Goal: Task Accomplishment & Management: Manage account settings

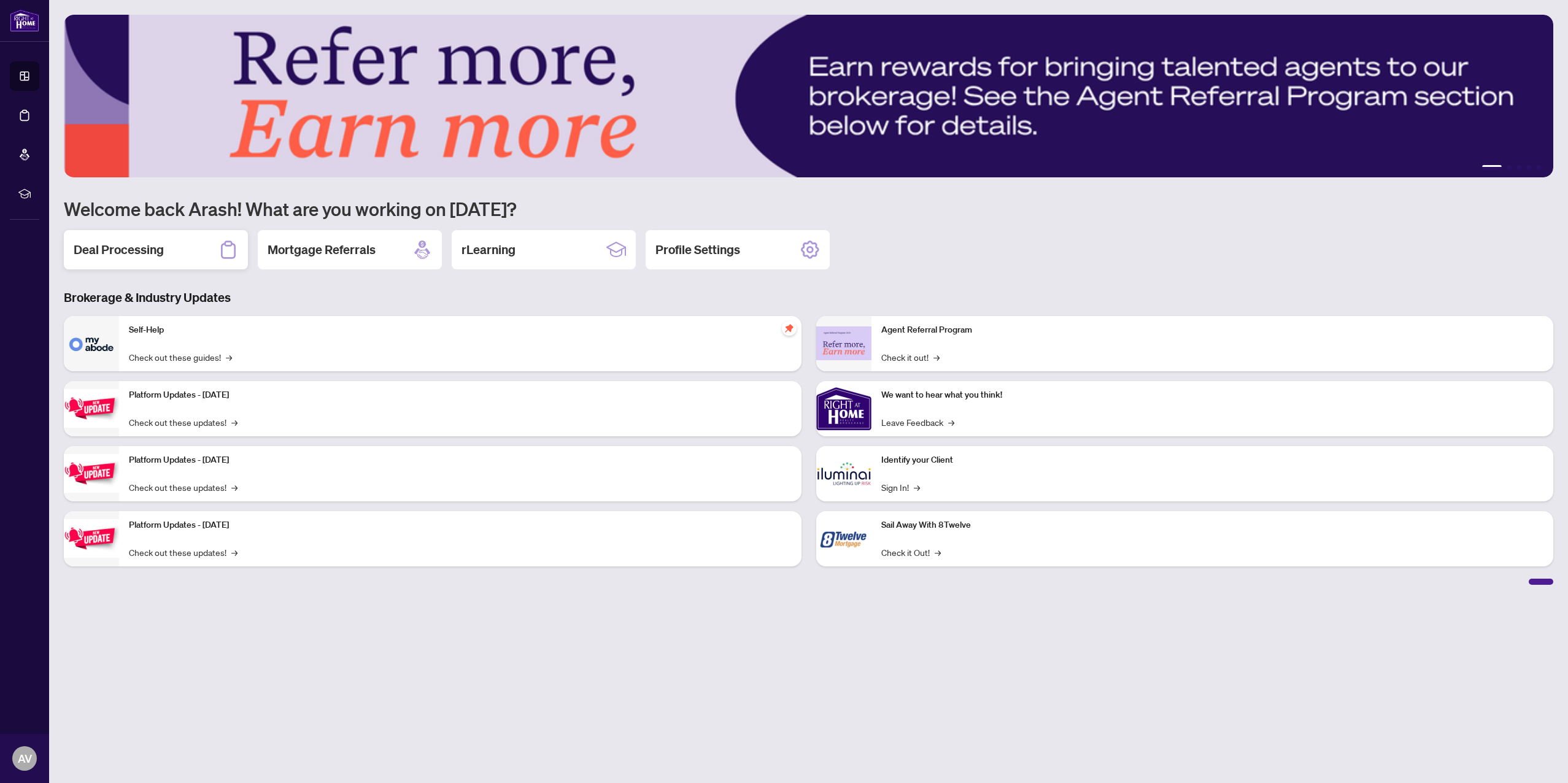
click at [150, 254] on h2 "Deal Processing" at bounding box center [118, 249] width 90 height 17
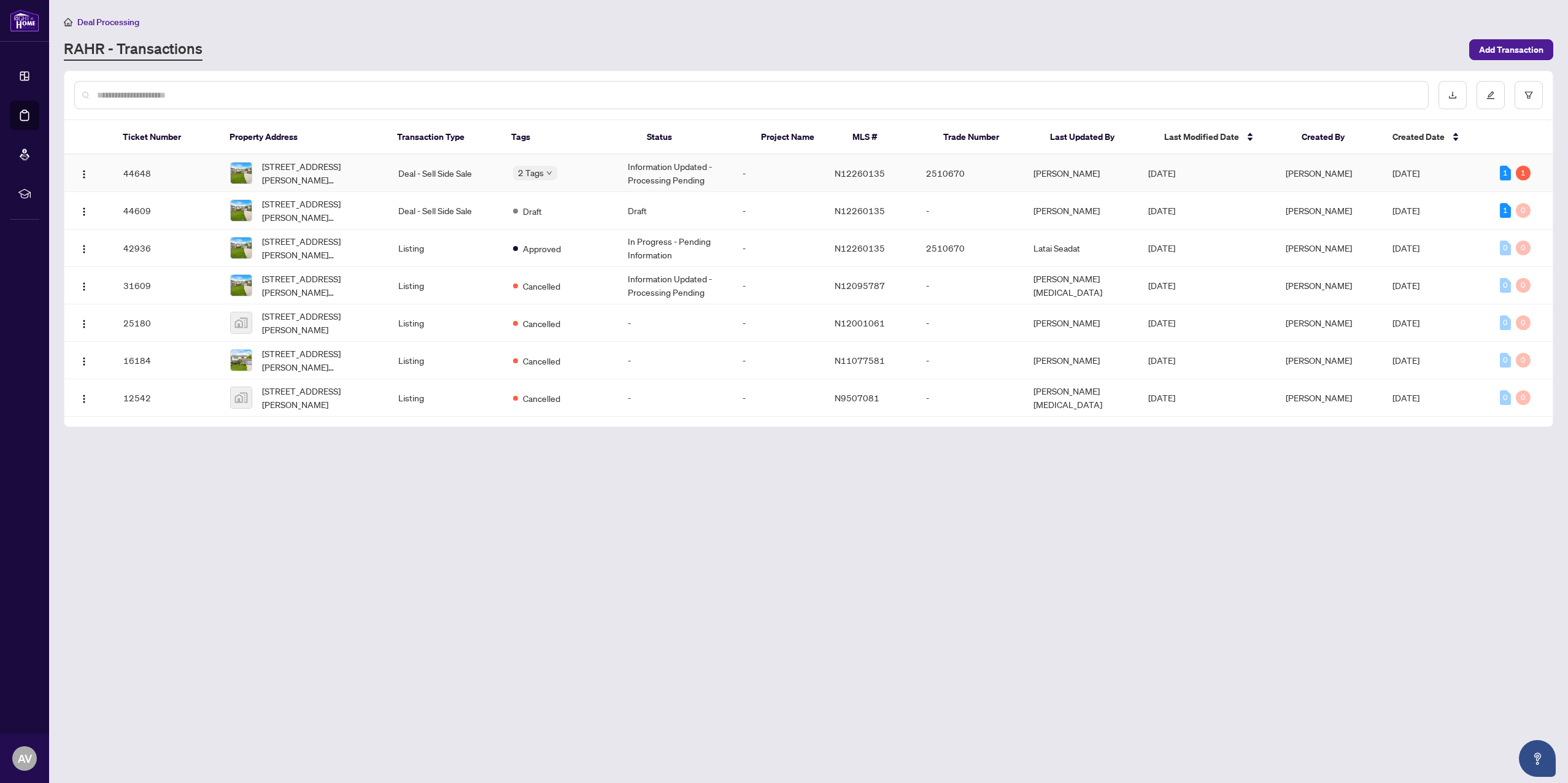
click at [1325, 167] on span "[PERSON_NAME]" at bounding box center [1319, 173] width 66 height 11
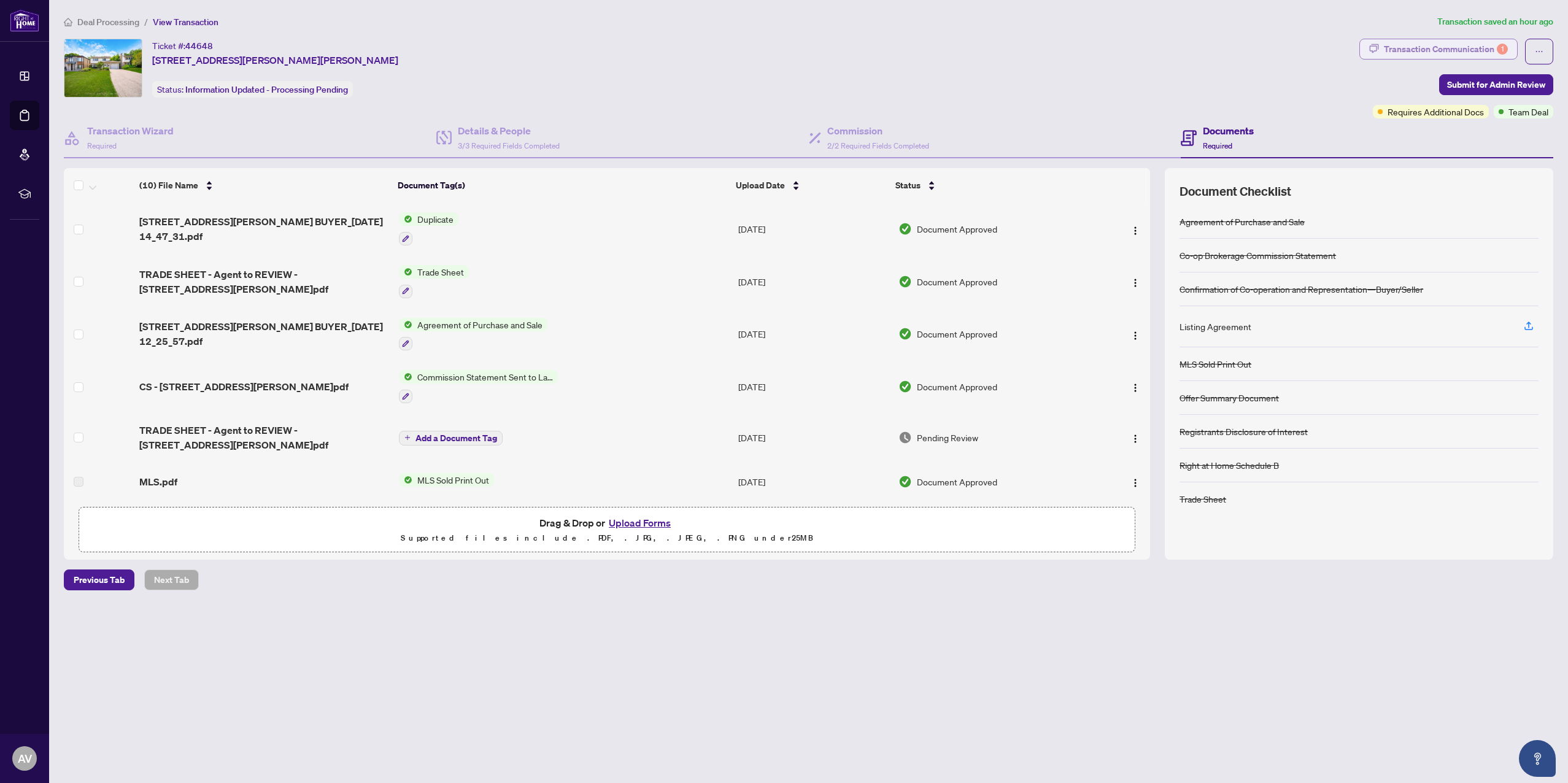
click at [1446, 46] on div "Transaction Communication 1" at bounding box center [1446, 49] width 124 height 20
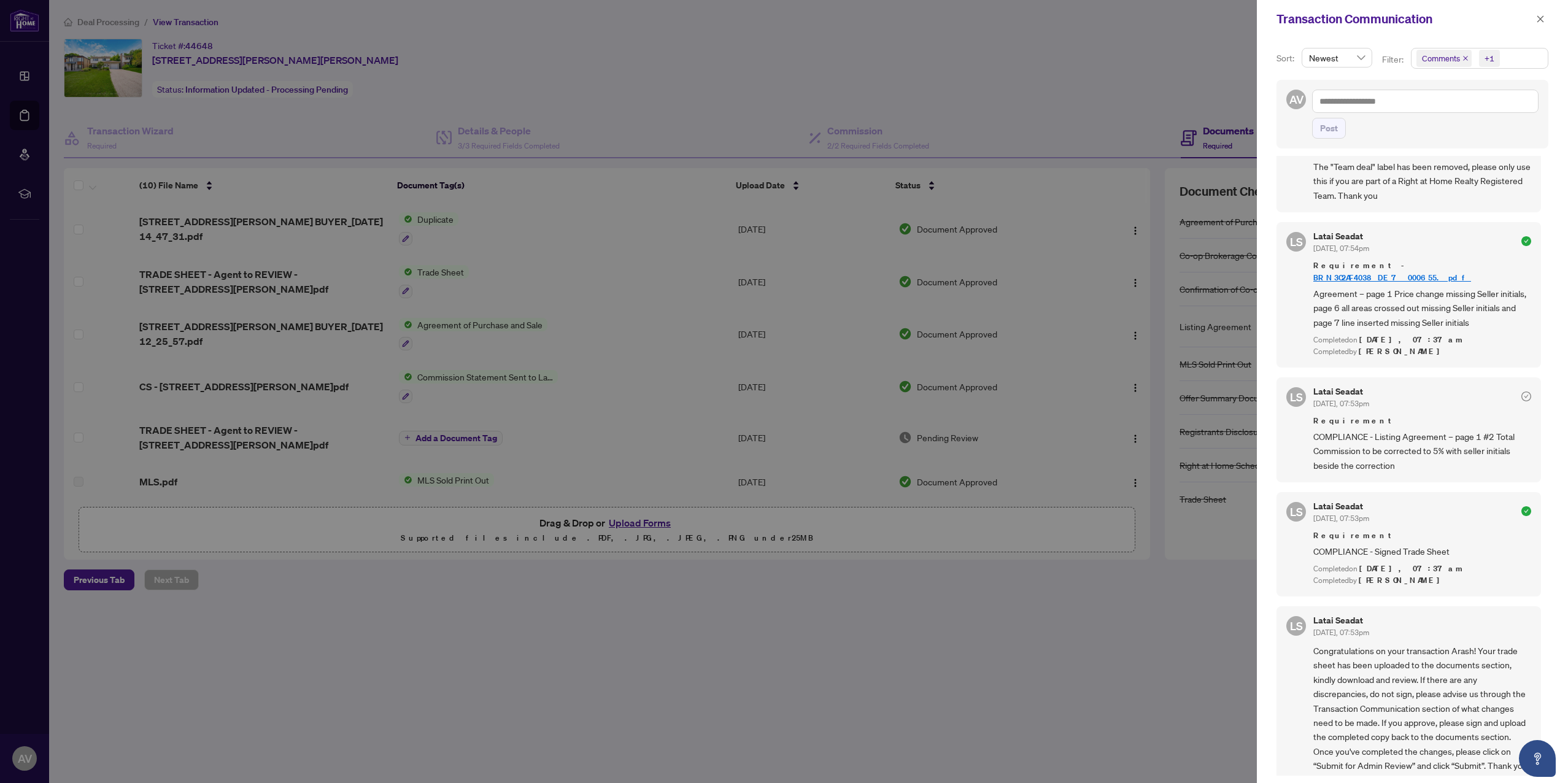
scroll to position [413, 0]
click at [1154, 582] on div at bounding box center [784, 391] width 1568 height 783
click at [1536, 19] on icon "close" at bounding box center [1540, 19] width 8 height 8
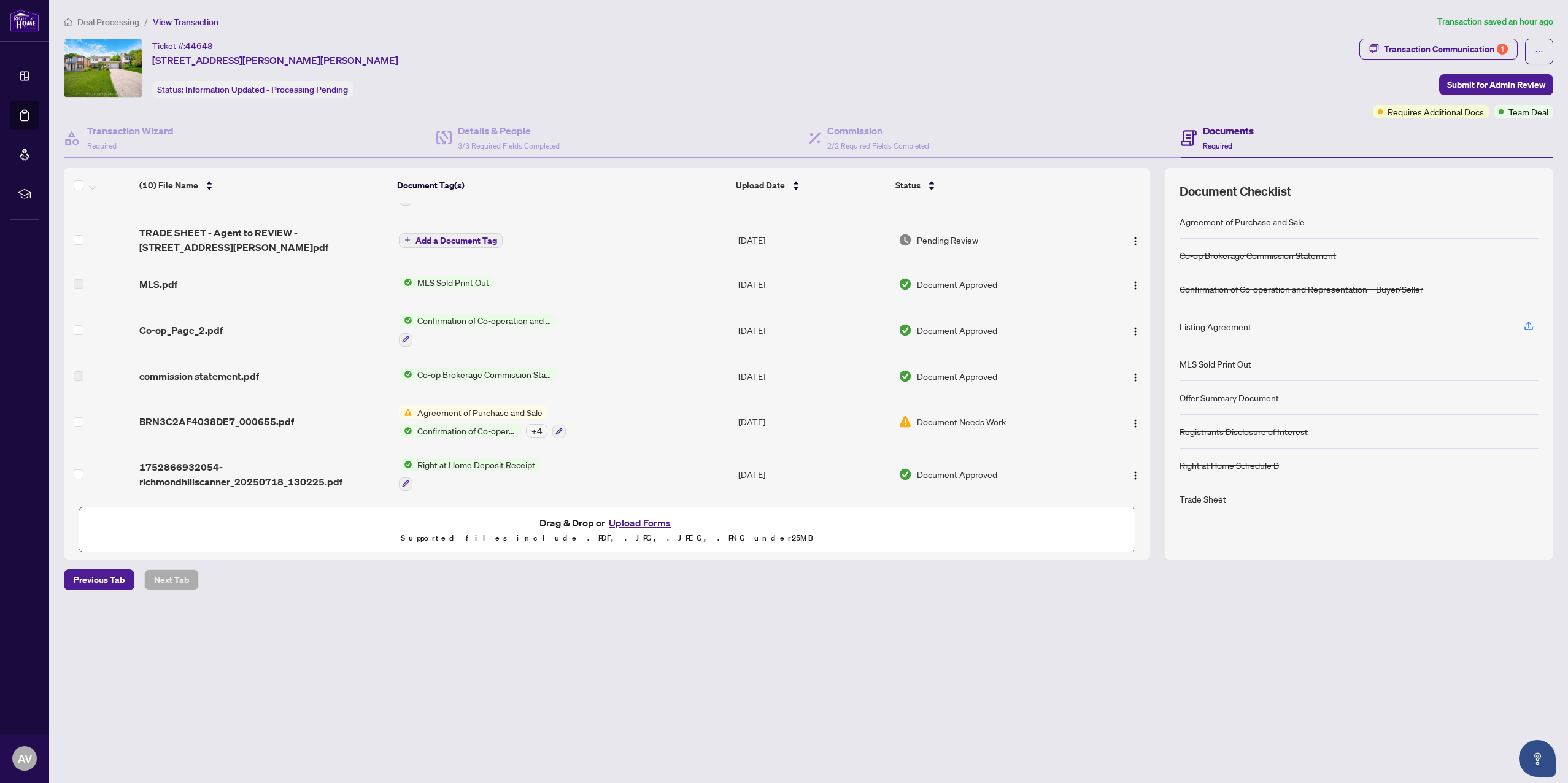
scroll to position [0, 0]
click at [292, 418] on div "BRN3C2AF4038DE7_000655.pdf" at bounding box center [264, 421] width 249 height 14
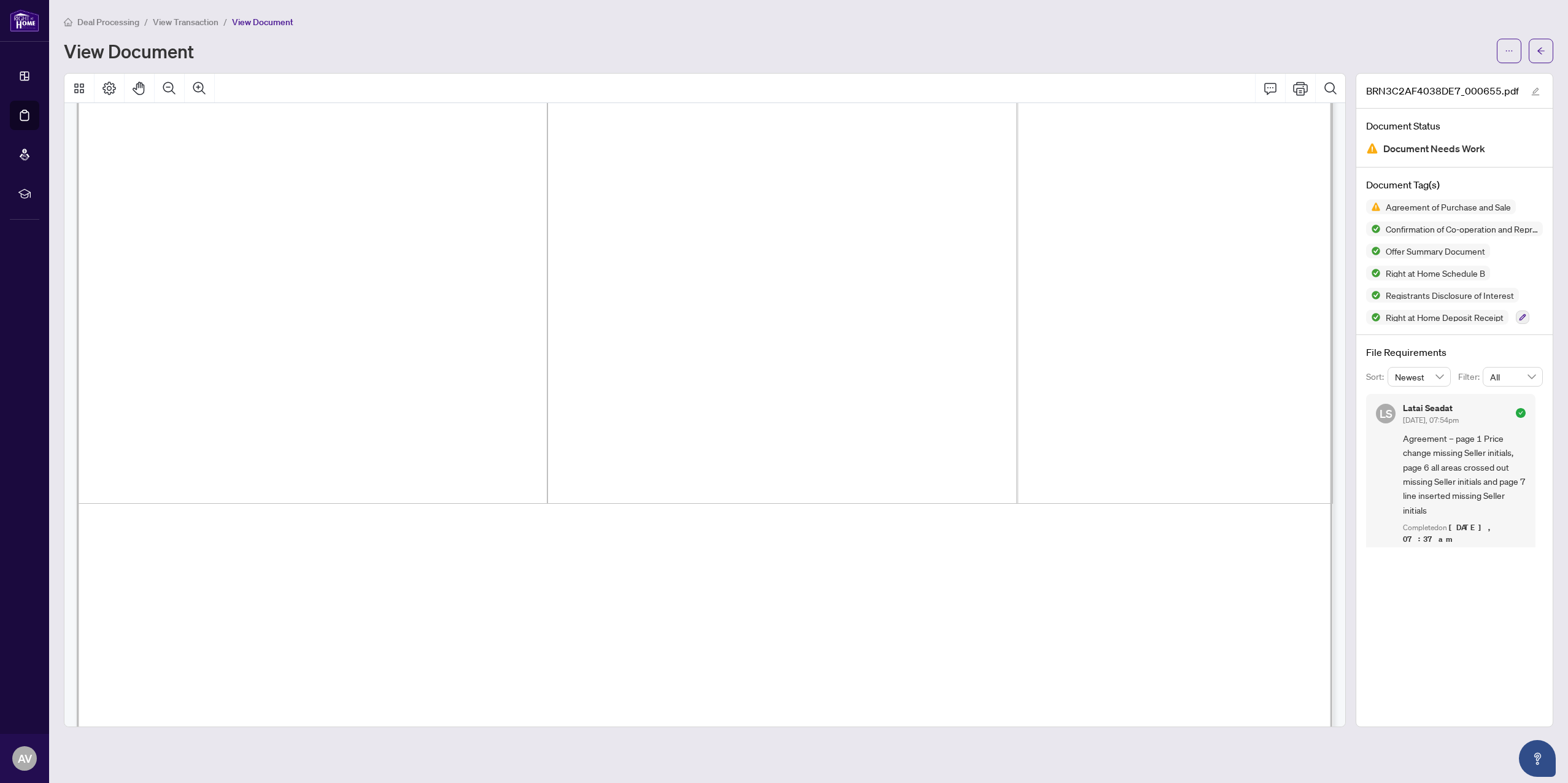
scroll to position [15310, 0]
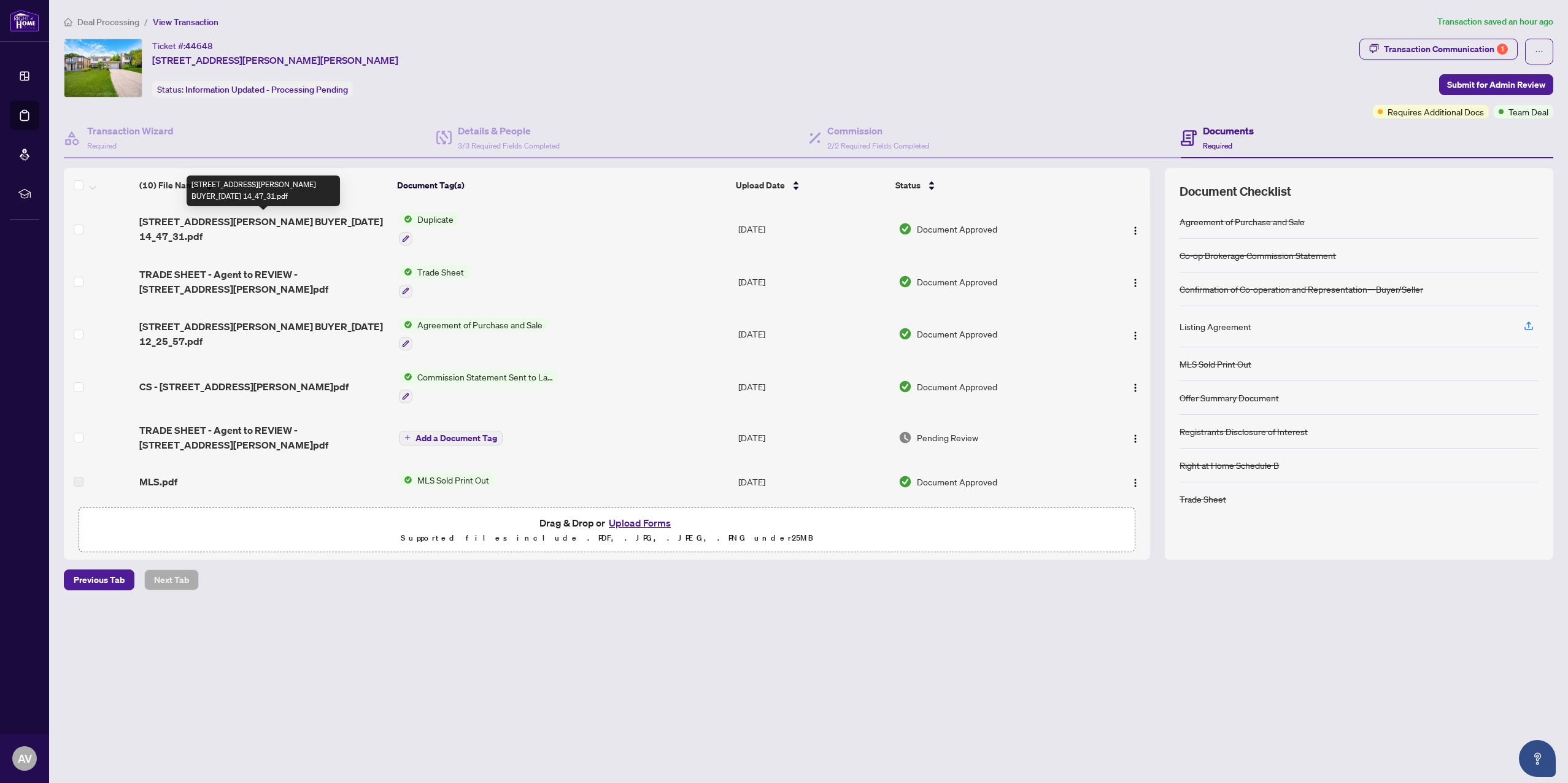
click at [326, 225] on span "[STREET_ADDRESS][PERSON_NAME] BUYER_[DATE] 14_47_31.pdf" at bounding box center [264, 229] width 249 height 30
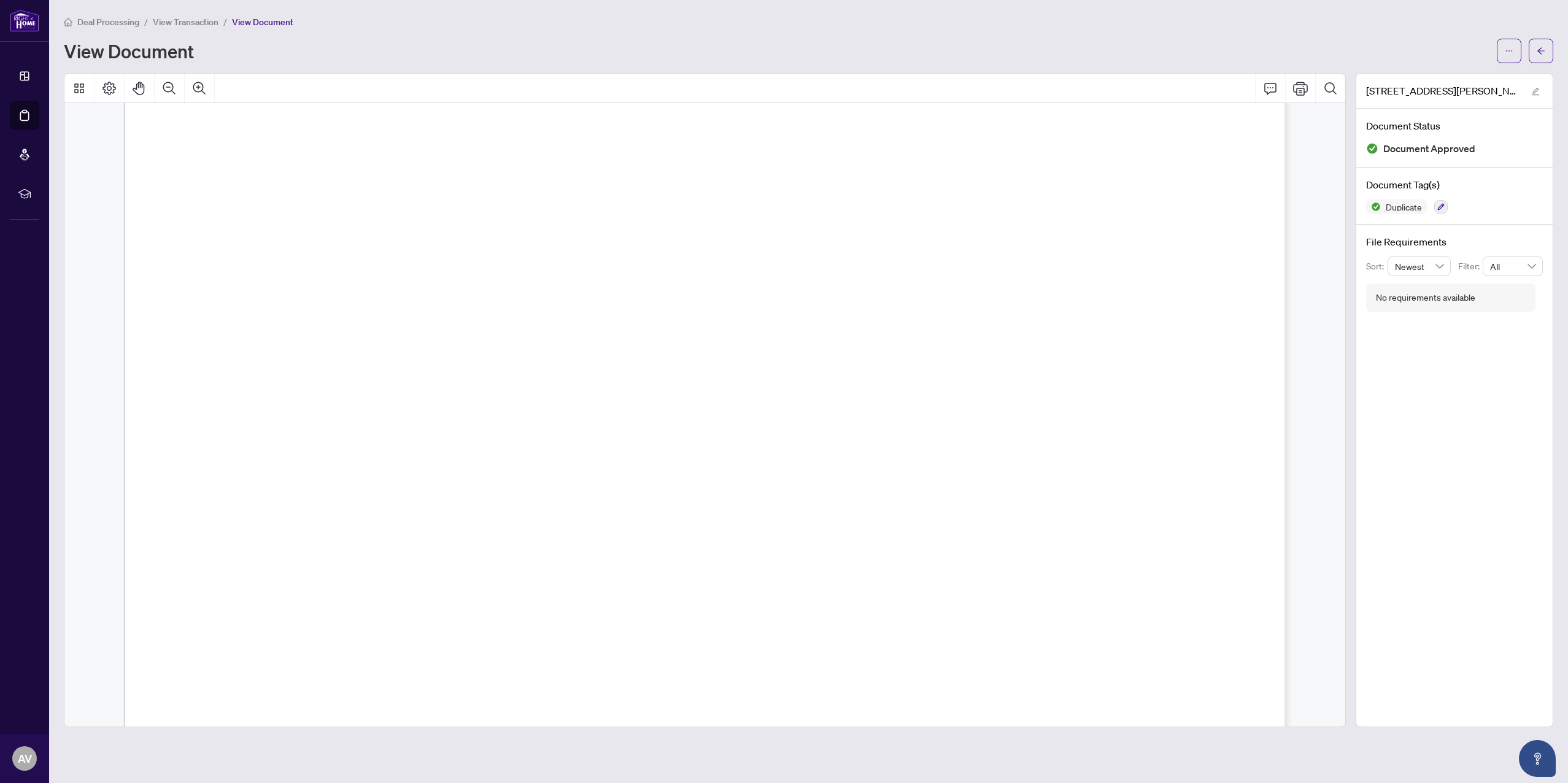
scroll to position [17660, 0]
